Goal: Information Seeking & Learning: Find specific fact

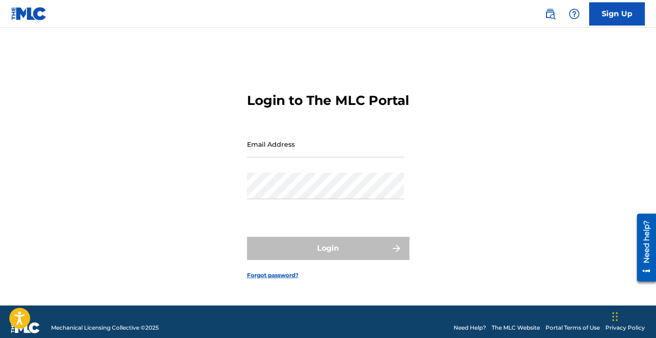
click at [302, 155] on input "Email Address" at bounding box center [325, 144] width 157 height 26
type input "[EMAIL_ADDRESS][DOMAIN_NAME]"
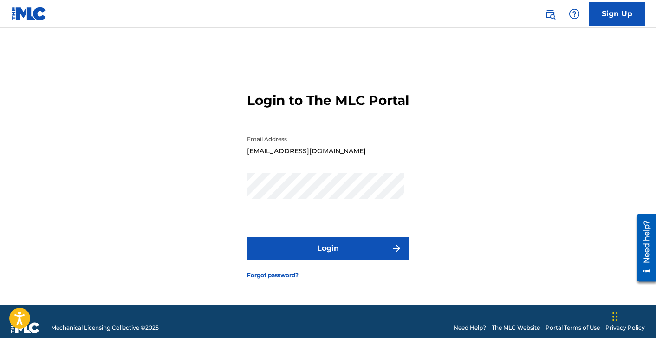
click at [304, 251] on button "Login" at bounding box center [328, 248] width 162 height 23
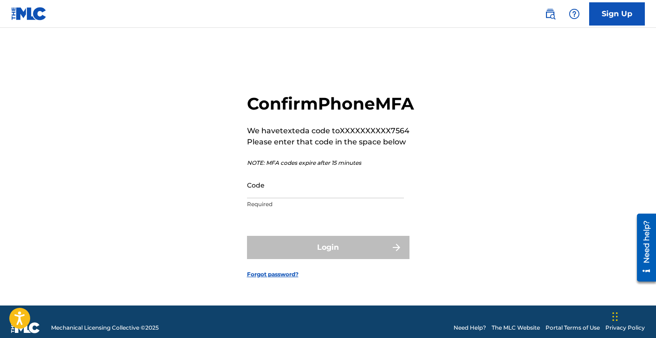
click at [264, 198] on input "Code" at bounding box center [325, 185] width 157 height 26
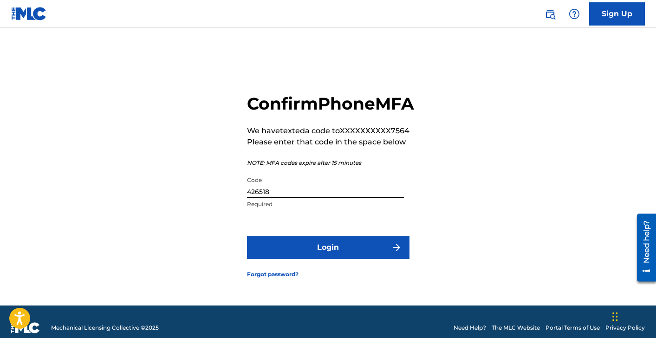
type input "426518"
click at [247, 236] on button "Login" at bounding box center [328, 247] width 162 height 23
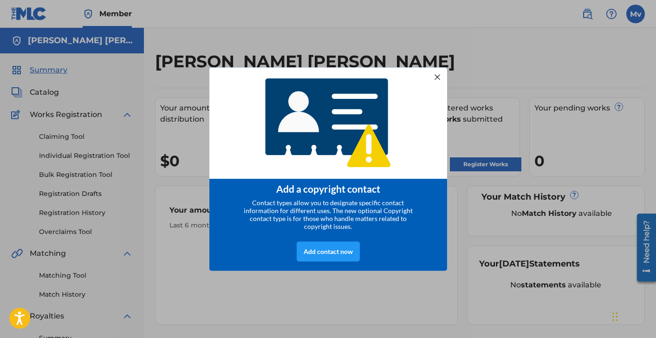
click at [437, 77] on div at bounding box center [437, 77] width 12 height 12
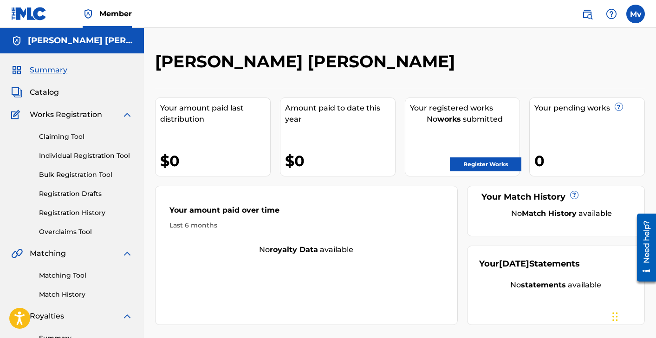
click at [48, 89] on span "Catalog" at bounding box center [44, 92] width 29 height 11
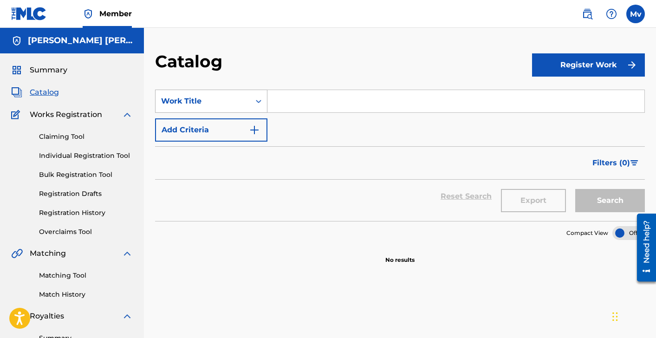
click at [217, 107] on div "Work Title" at bounding box center [202, 101] width 95 height 18
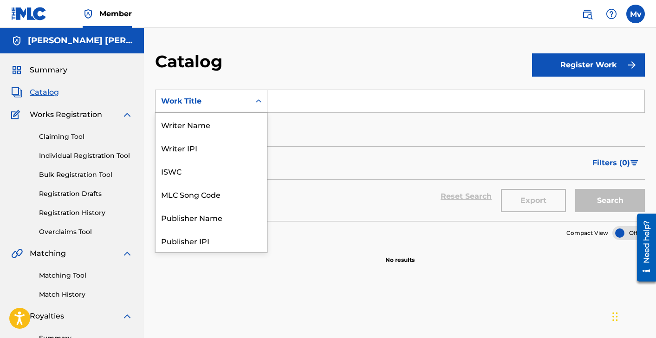
scroll to position [139, 0]
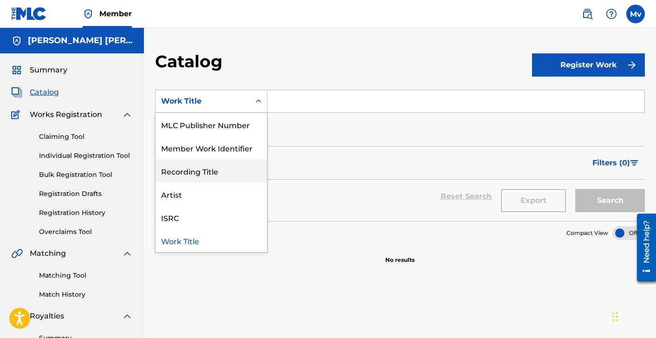
click at [227, 168] on div "Recording Title" at bounding box center [210, 170] width 111 height 23
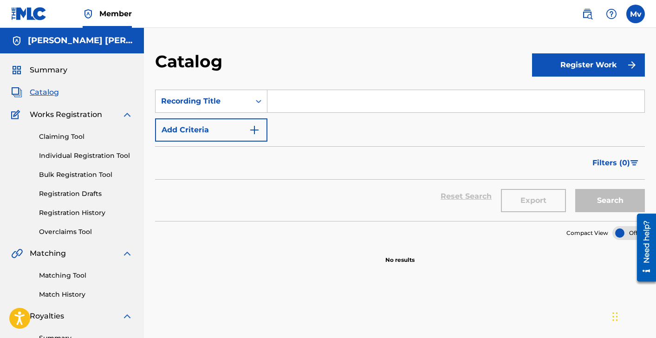
click at [311, 103] on input "Search Form" at bounding box center [455, 101] width 377 height 22
type input "los parna"
click at [589, 195] on button "Search" at bounding box center [610, 200] width 70 height 23
click at [318, 99] on input "los parna" at bounding box center [455, 101] width 377 height 22
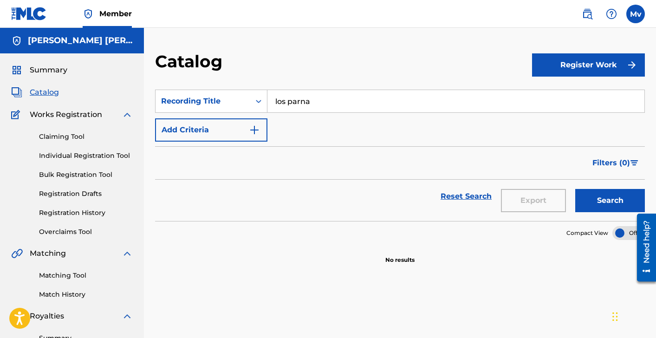
click at [318, 99] on input "los parna" at bounding box center [455, 101] width 377 height 22
click at [213, 98] on div "Recording Title" at bounding box center [203, 101] width 84 height 11
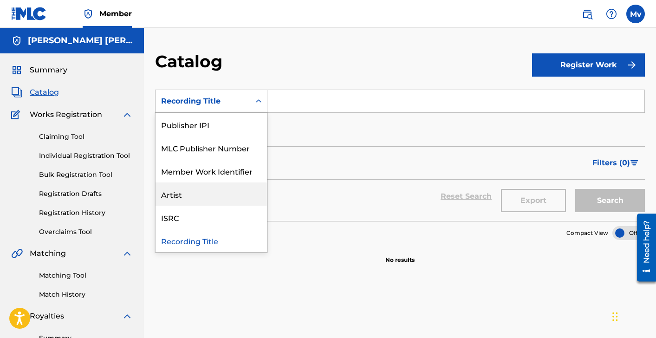
click at [182, 202] on div "Artist" at bounding box center [210, 193] width 111 height 23
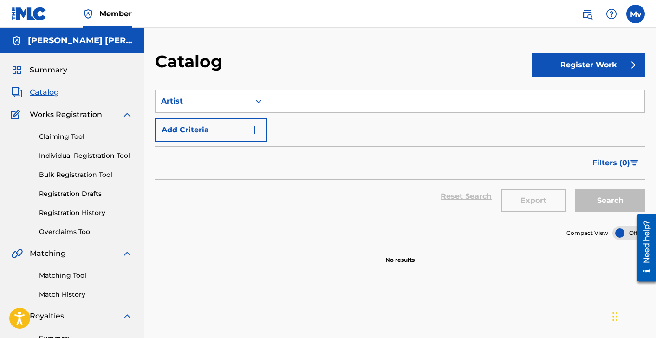
click at [289, 103] on input "Search Form" at bounding box center [455, 101] width 377 height 22
type input "los parna"
click at [604, 200] on button "Search" at bounding box center [610, 200] width 70 height 23
click at [573, 66] on button "Register Work" at bounding box center [588, 64] width 113 height 23
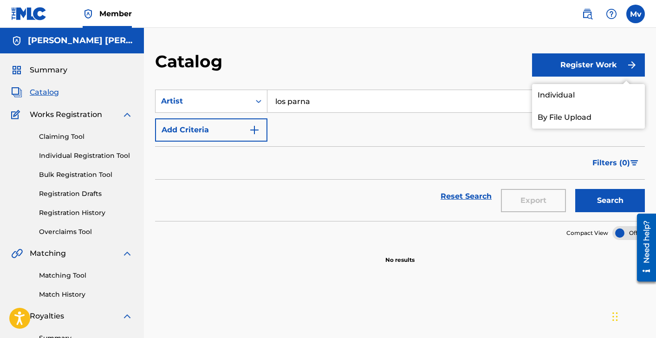
click at [572, 92] on link "Individual" at bounding box center [588, 95] width 113 height 22
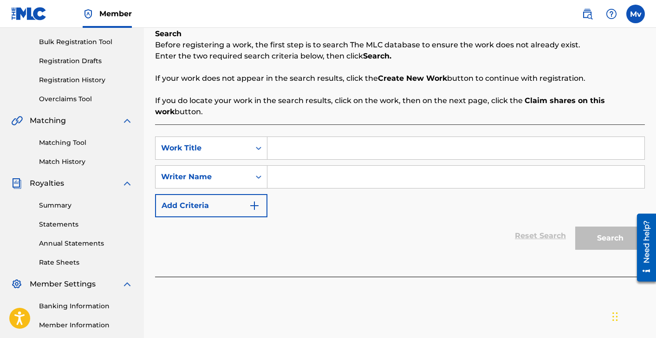
scroll to position [114, 0]
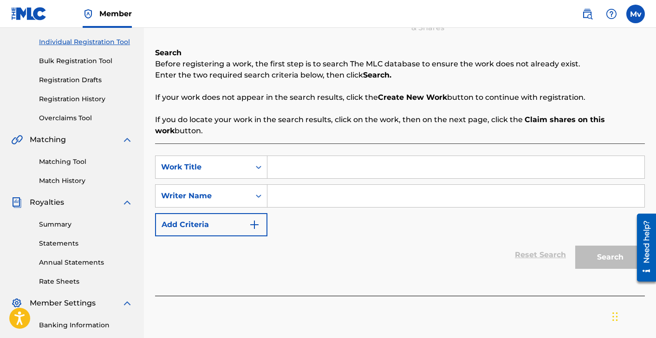
click at [286, 168] on input "Search Form" at bounding box center [455, 167] width 377 height 22
click at [238, 167] on div "Work Title" at bounding box center [203, 166] width 84 height 11
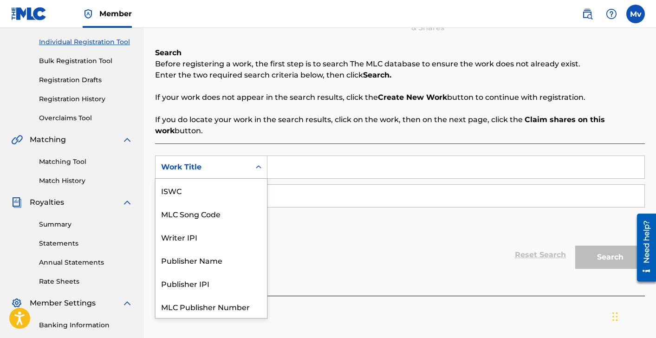
scroll to position [23, 0]
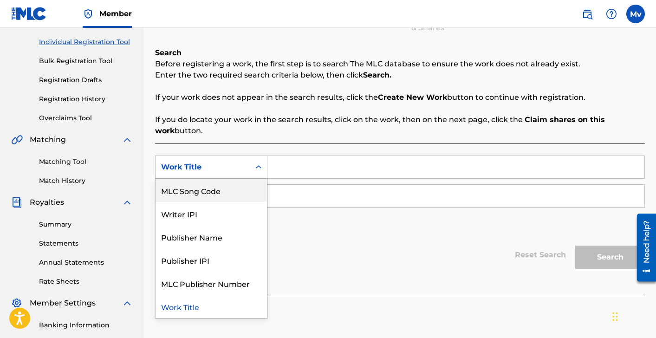
click at [301, 165] on input "Search Form" at bounding box center [455, 167] width 377 height 22
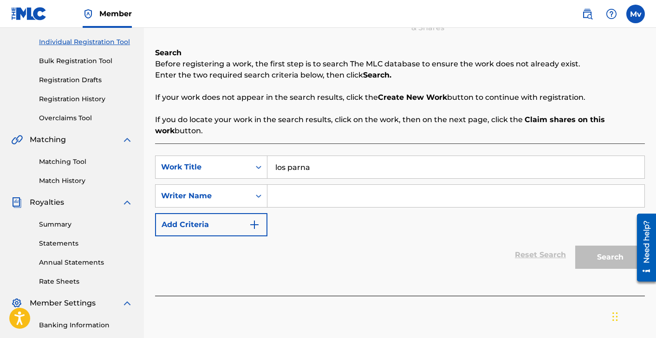
type input "los parna"
click at [296, 193] on input "Search Form" at bounding box center [455, 196] width 377 height 22
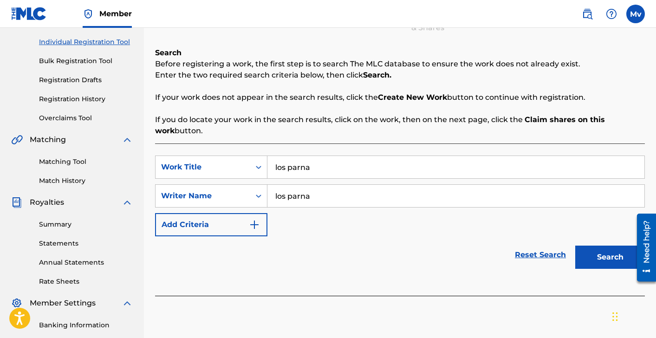
type input "los parna"
click at [587, 253] on button "Search" at bounding box center [610, 256] width 70 height 23
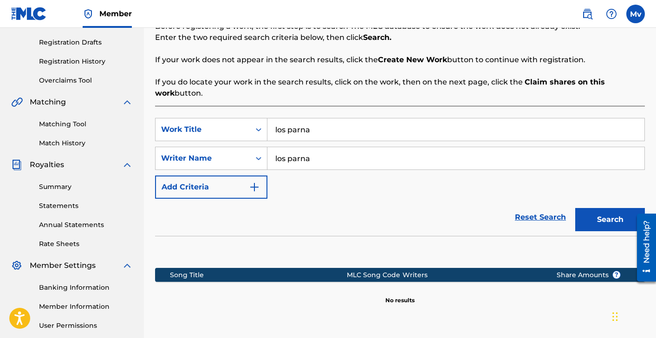
scroll to position [105, 0]
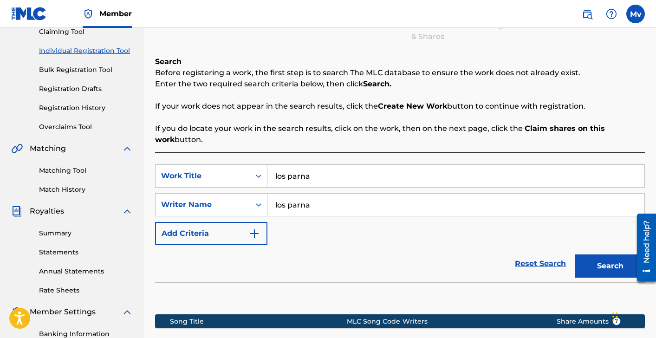
click at [318, 172] on input "los parna" at bounding box center [455, 176] width 377 height 22
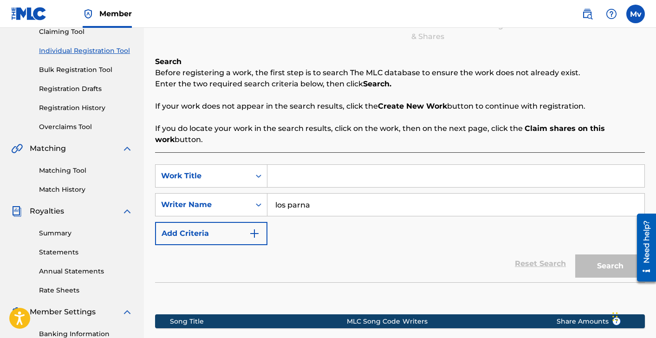
click at [328, 202] on input "los parna" at bounding box center [455, 204] width 377 height 22
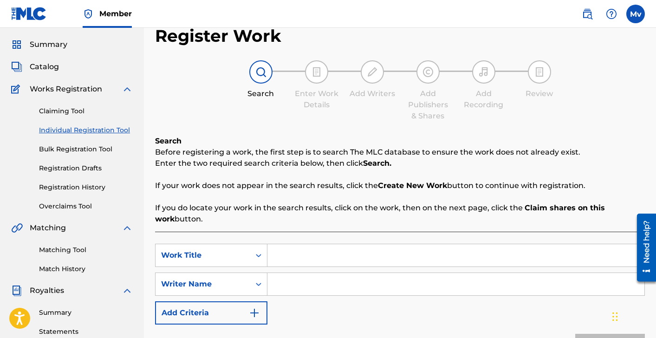
scroll to position [0, 0]
